Goal: Information Seeking & Learning: Learn about a topic

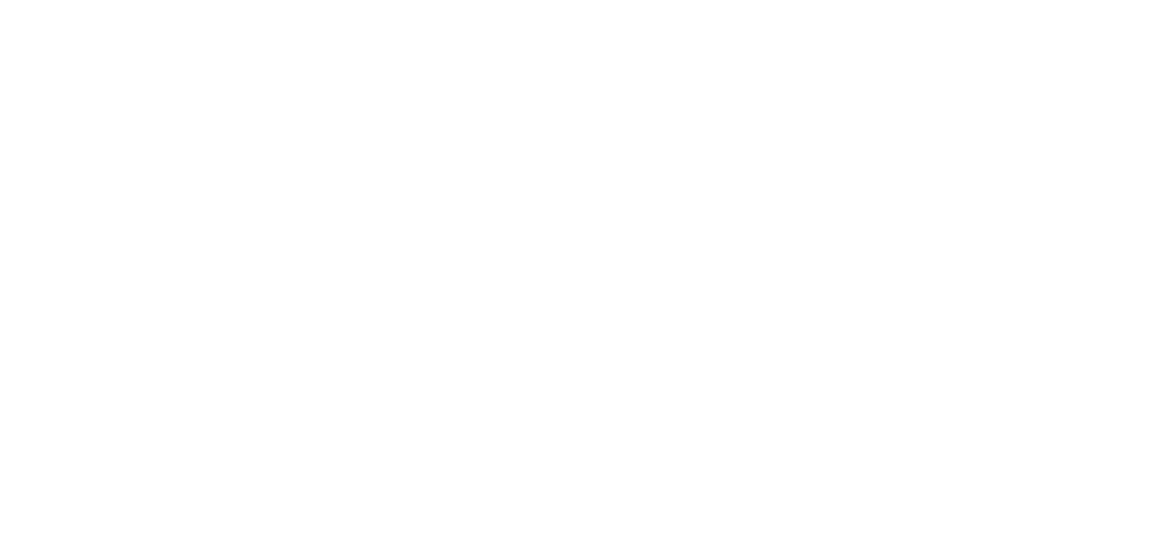
select select
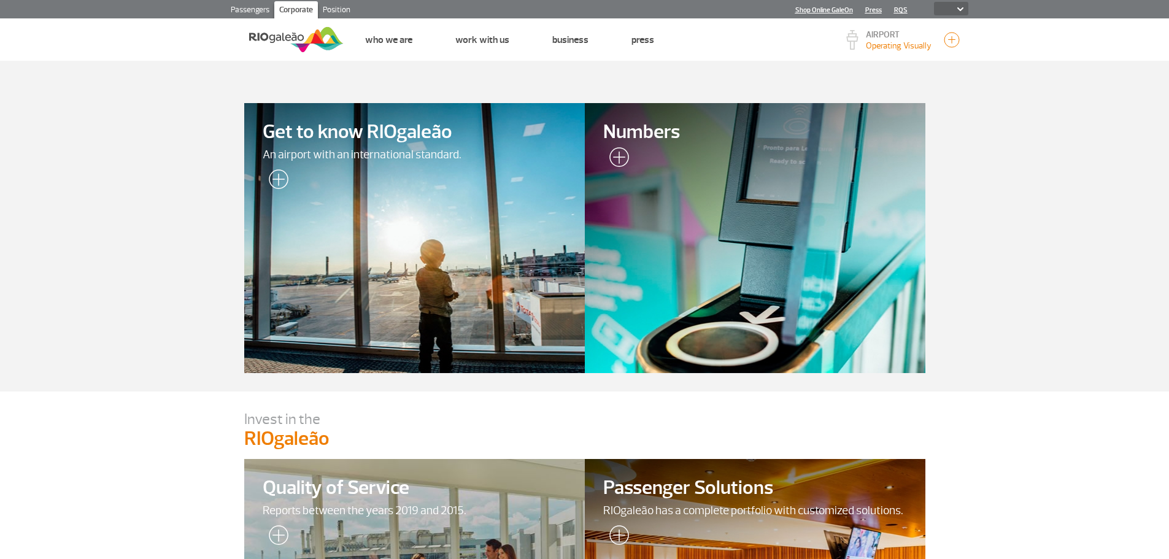
click at [1097, 256] on section "Get to know [GEOGRAPHIC_DATA] with an international standard. Numbers" at bounding box center [584, 226] width 1169 height 331
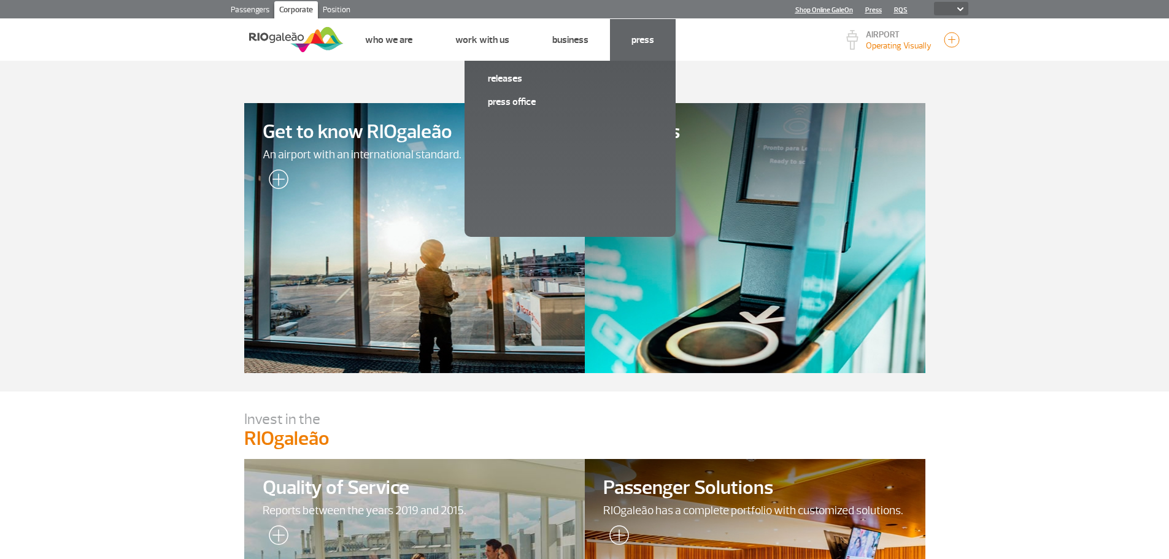
click at [641, 43] on font "Press" at bounding box center [642, 40] width 23 height 12
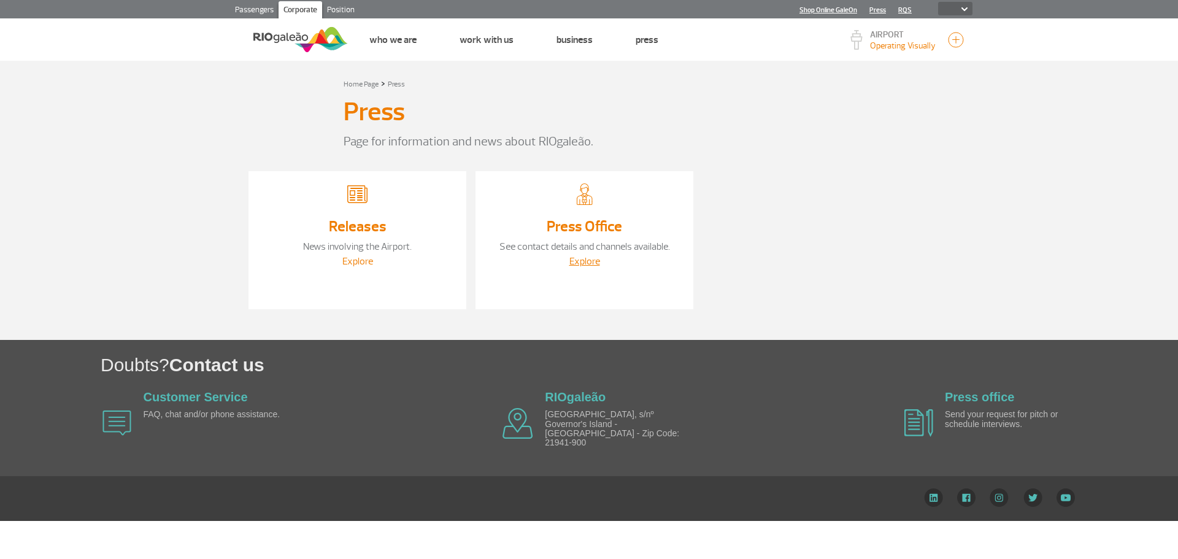
click at [350, 262] on font "Explore" at bounding box center [357, 261] width 31 height 12
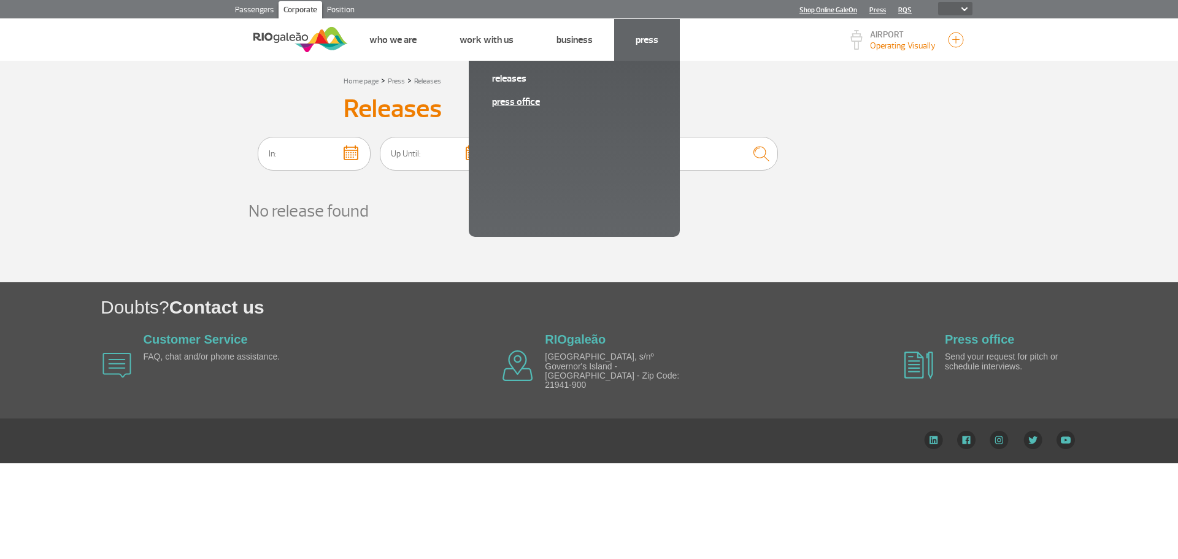
click at [509, 102] on font "Press Office" at bounding box center [516, 102] width 48 height 12
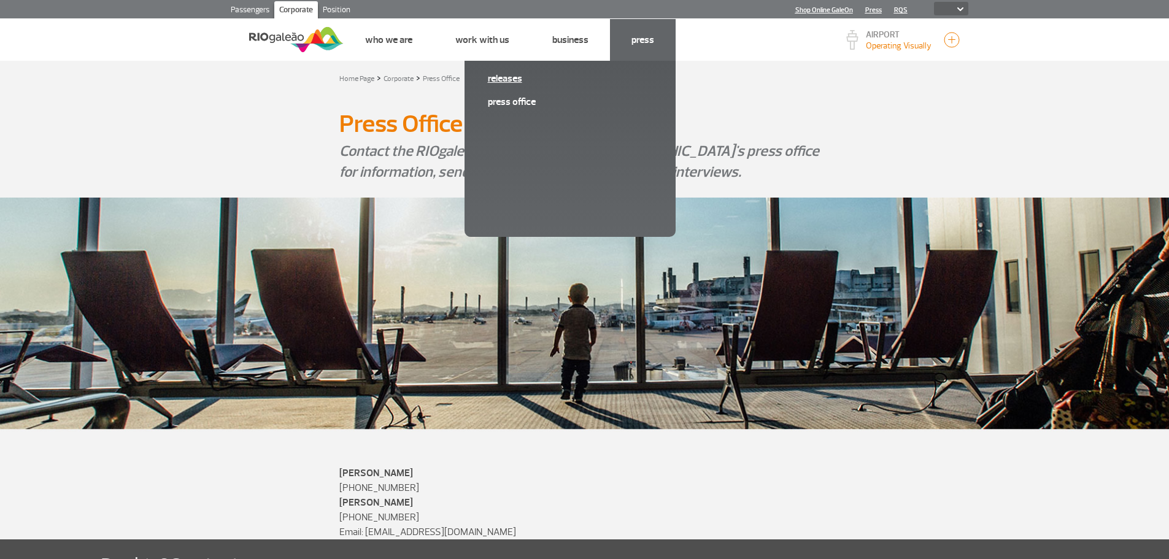
click at [518, 77] on font "Releases" at bounding box center [505, 78] width 34 height 12
